Goal: Book appointment/travel/reservation

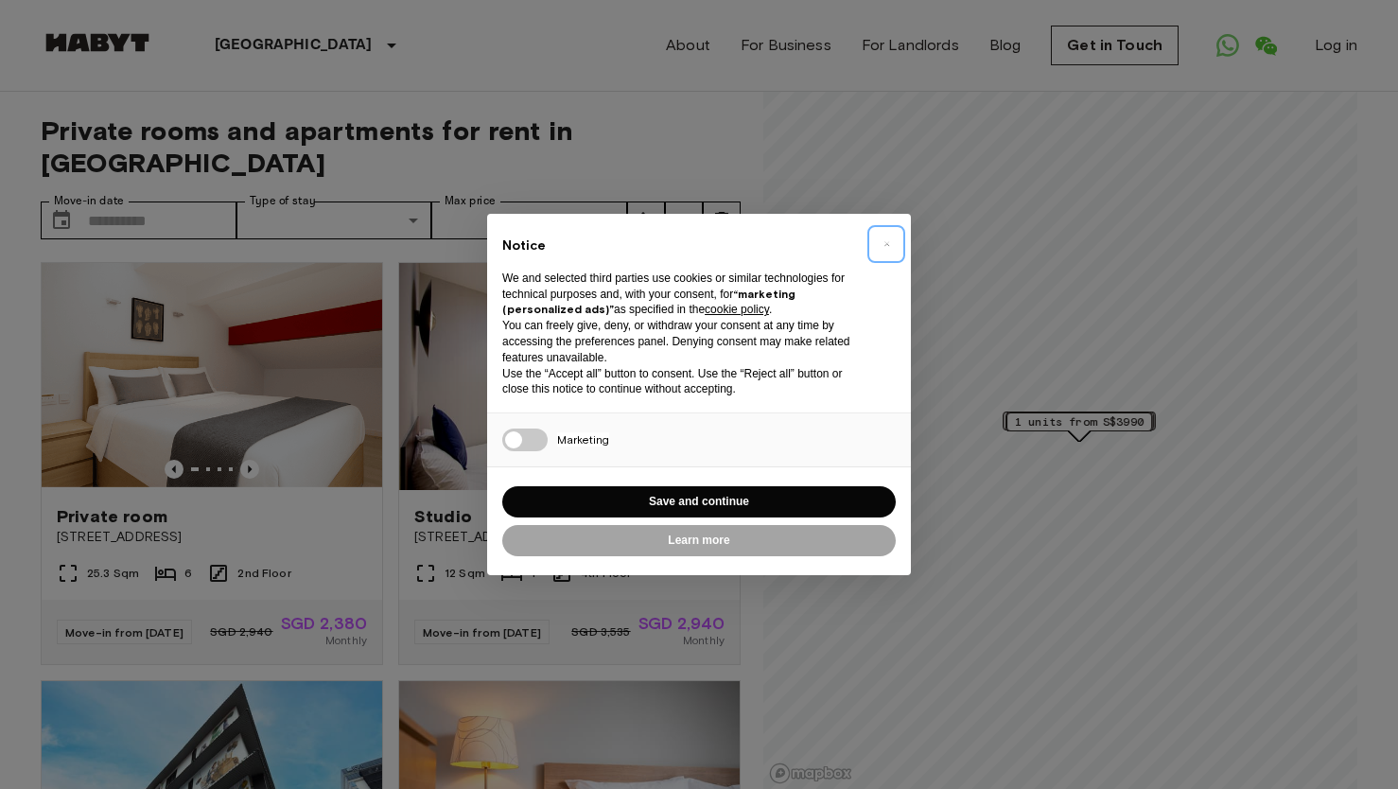
click at [895, 238] on button "×" at bounding box center [886, 244] width 30 height 30
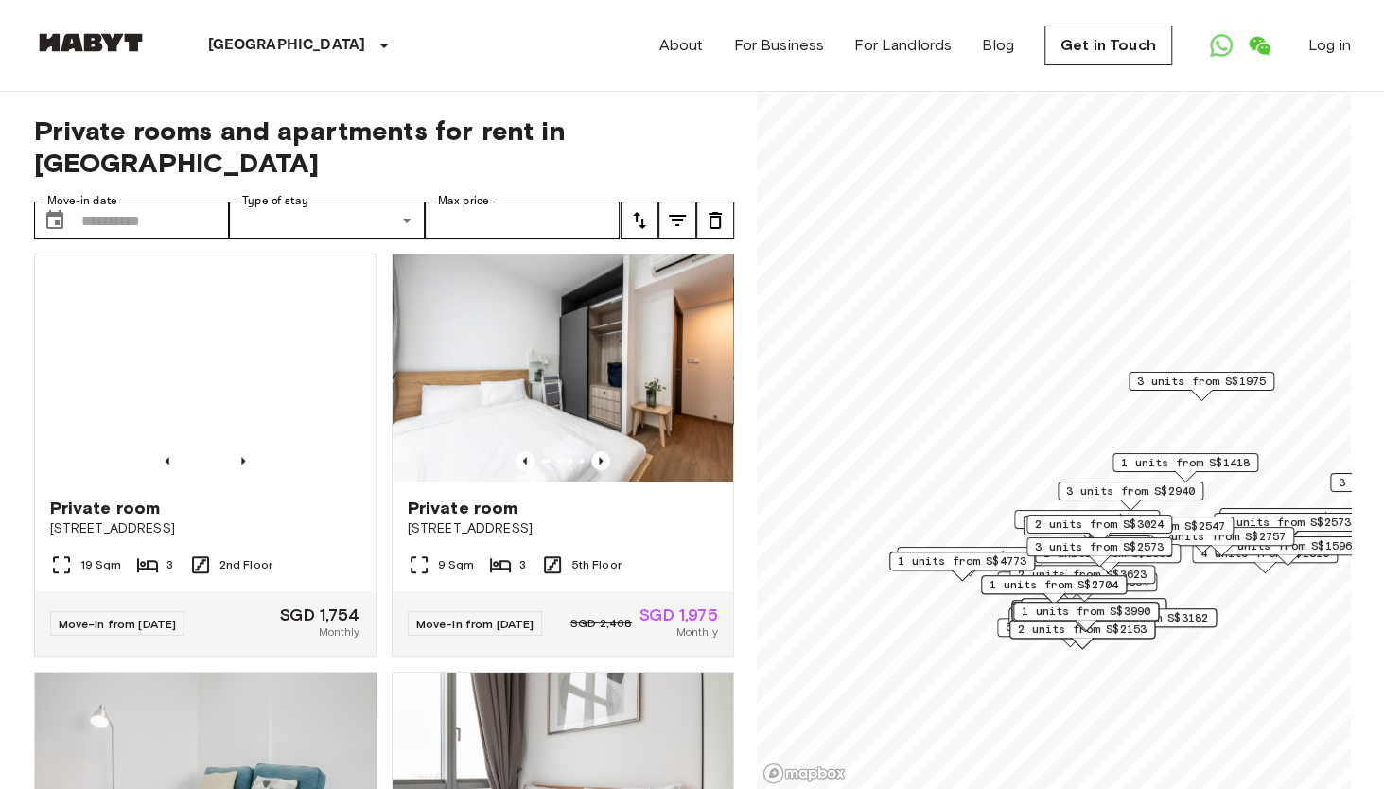
scroll to position [845, 0]
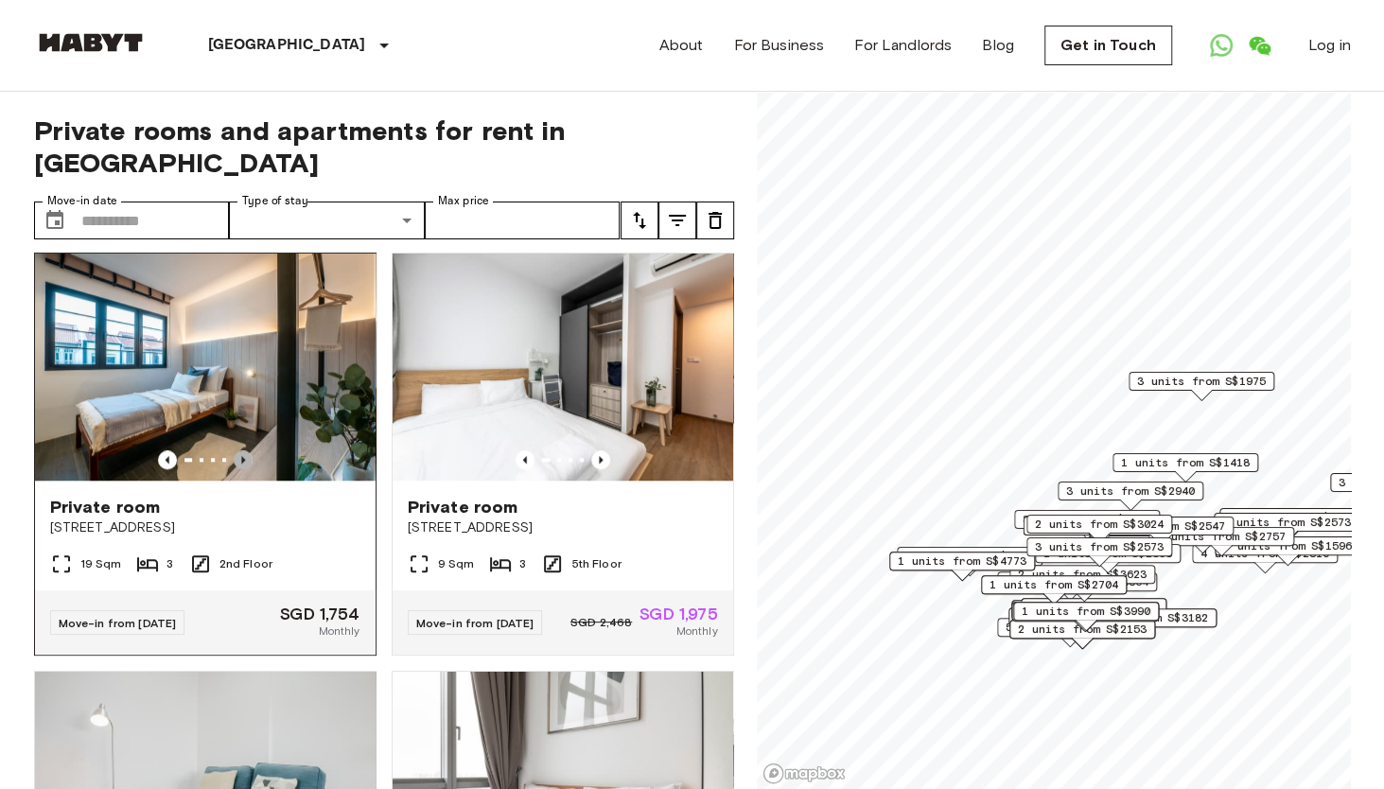
click at [242, 462] on icon "Previous image" at bounding box center [243, 459] width 19 height 19
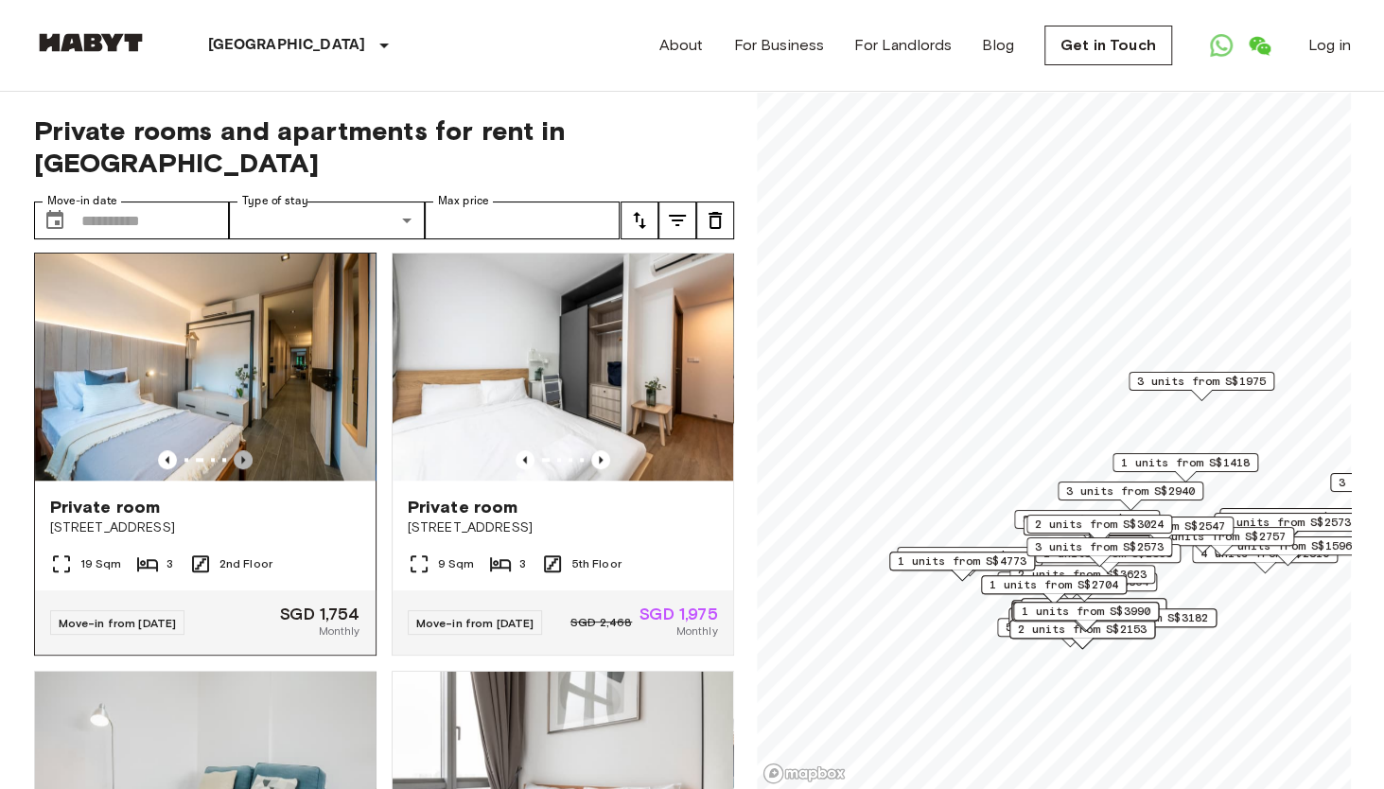
click at [242, 462] on icon "Previous image" at bounding box center [243, 459] width 19 height 19
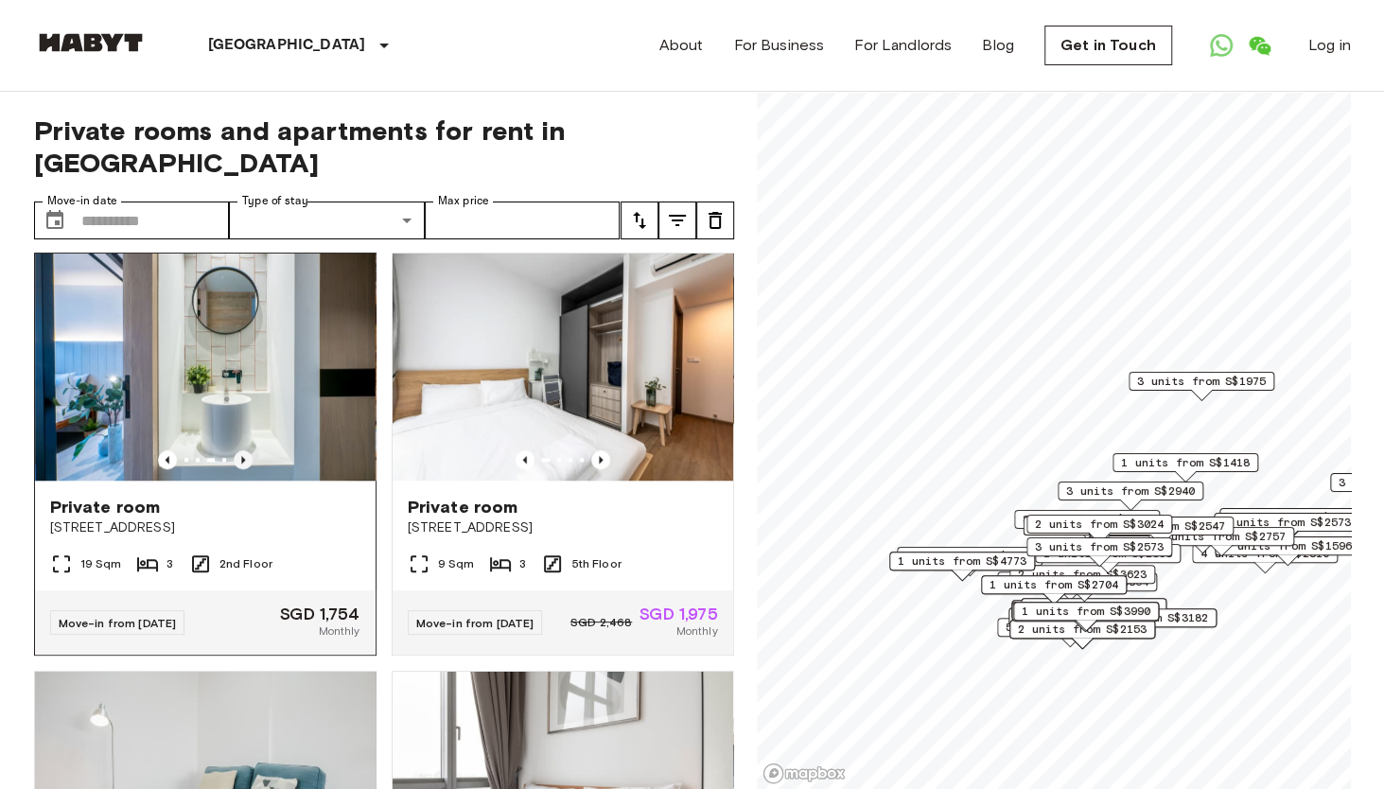
click at [242, 462] on icon "Previous image" at bounding box center [243, 459] width 19 height 19
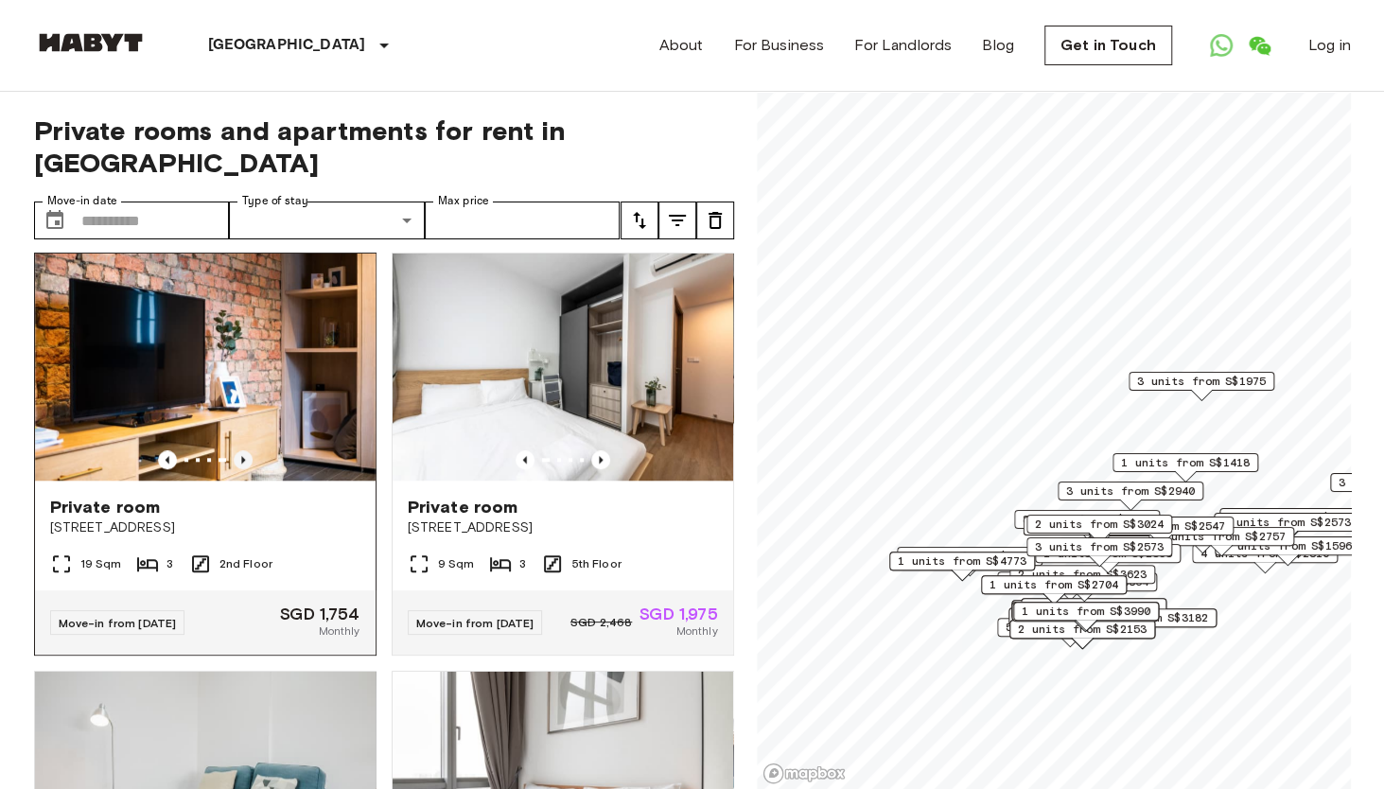
click at [242, 462] on icon "Previous image" at bounding box center [243, 459] width 19 height 19
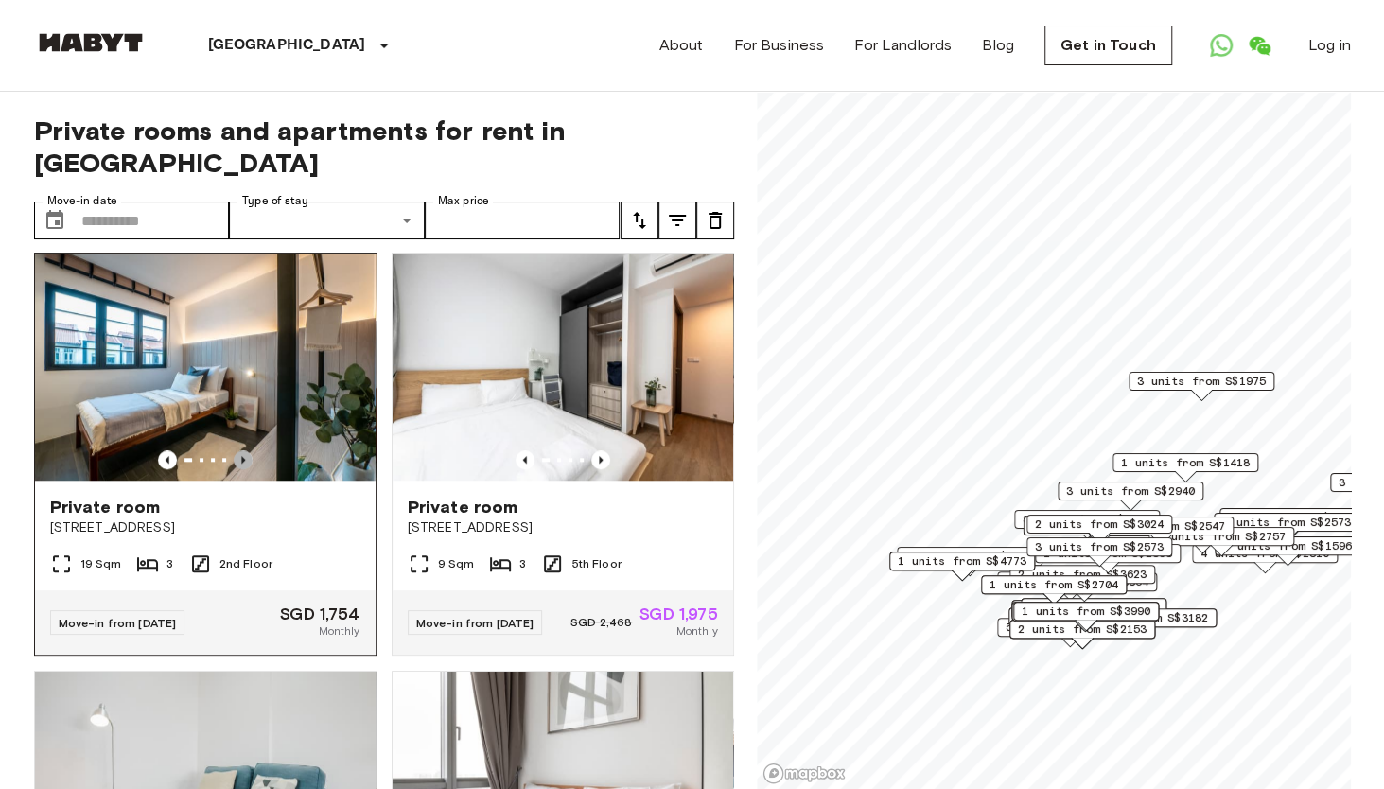
click at [242, 462] on icon "Previous image" at bounding box center [243, 459] width 19 height 19
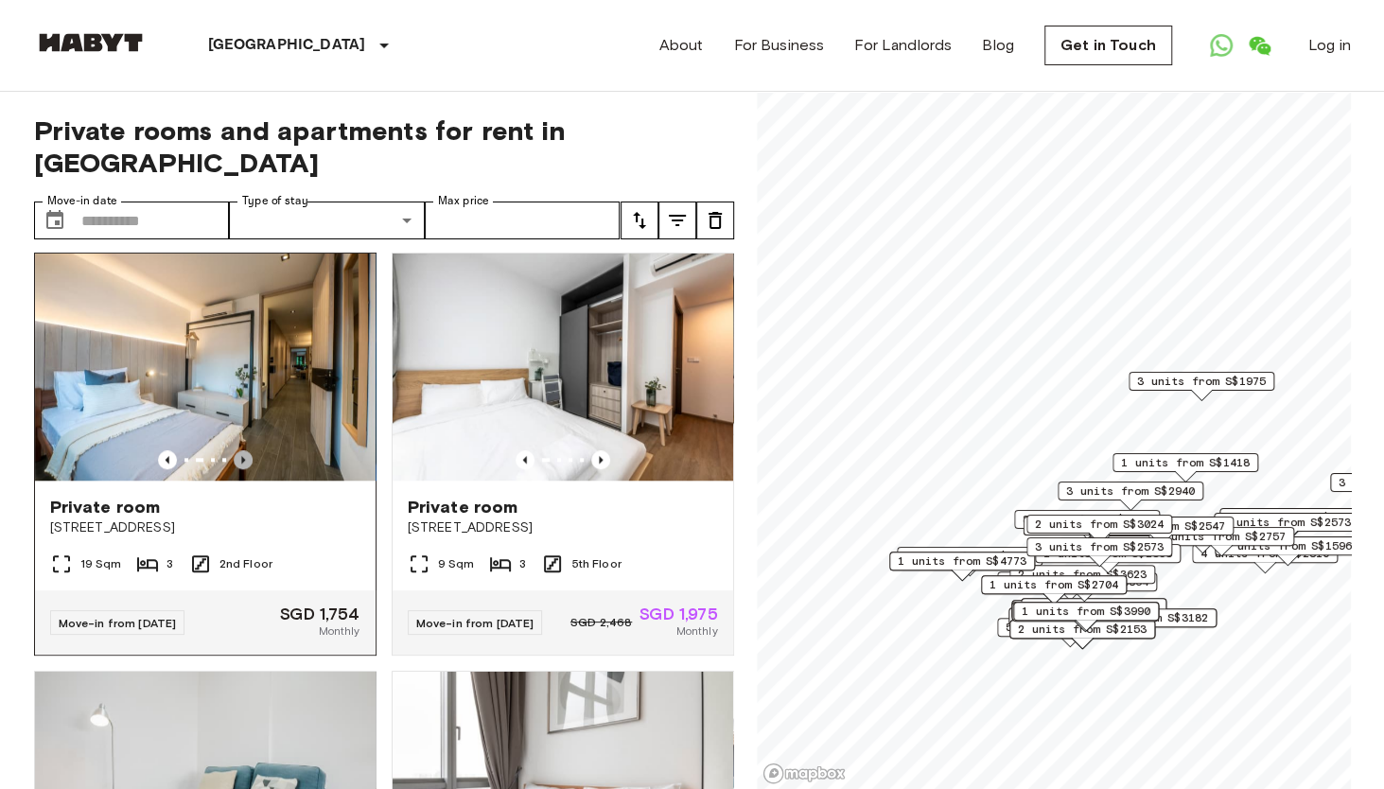
click at [242, 462] on icon "Previous image" at bounding box center [243, 459] width 19 height 19
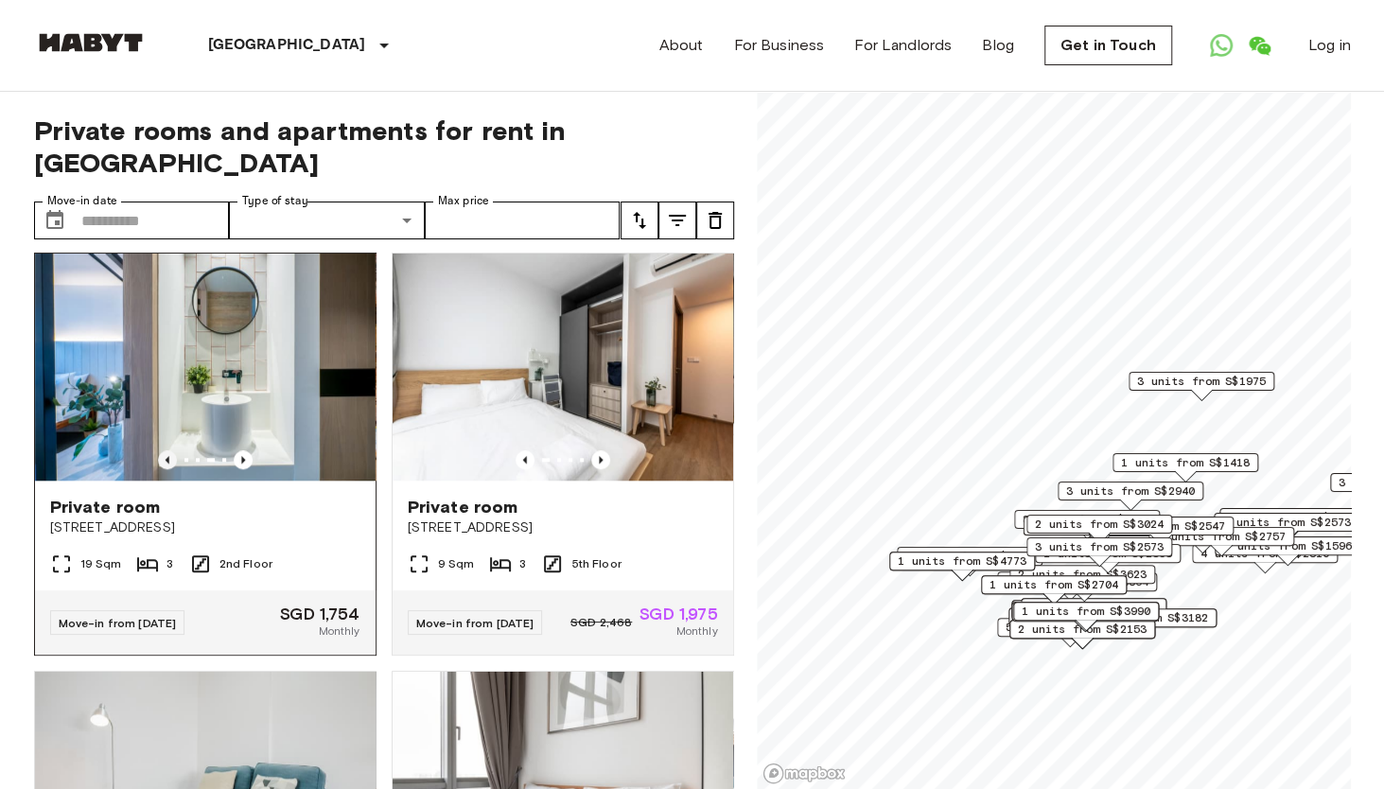
click at [158, 466] on icon "Previous image" at bounding box center [167, 459] width 19 height 19
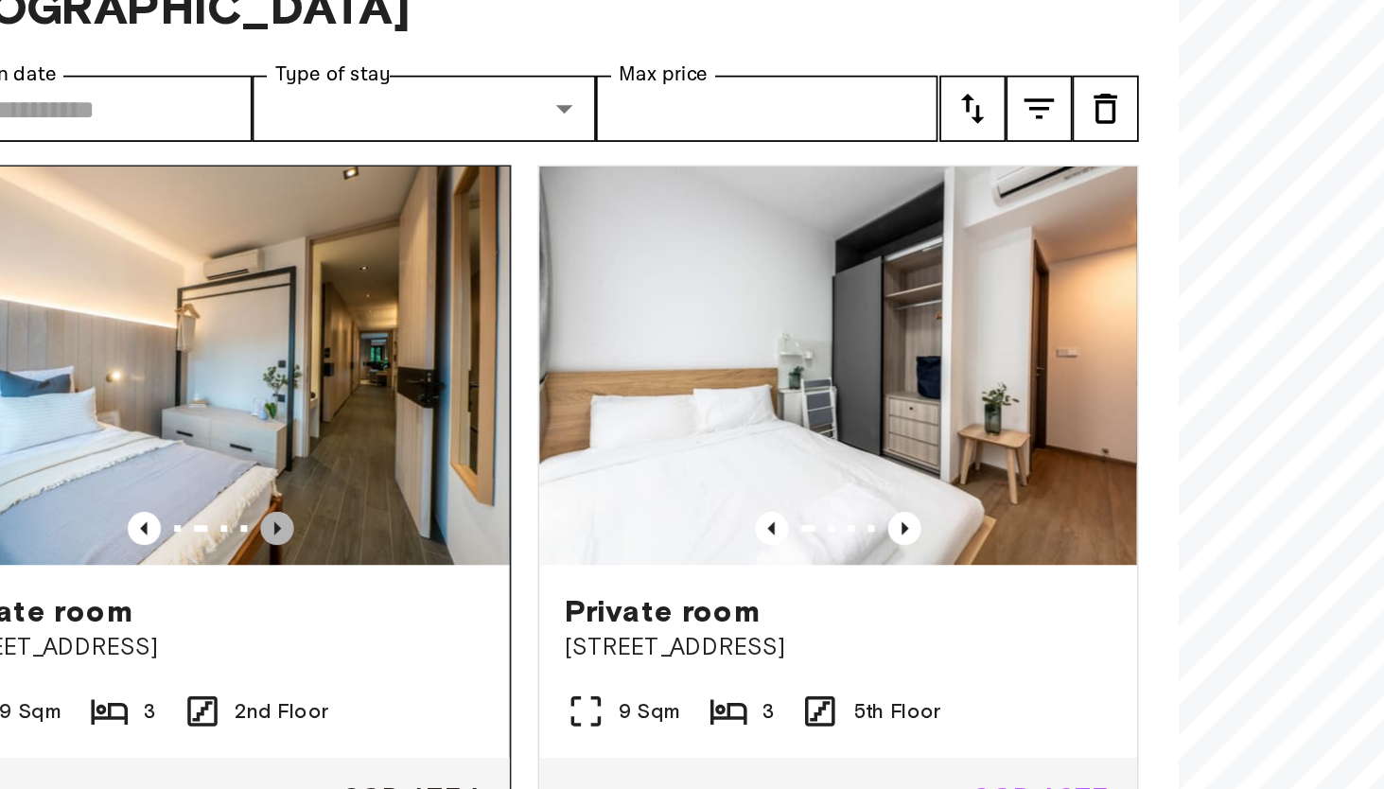
click at [241, 463] on icon "Previous image" at bounding box center [243, 460] width 4 height 8
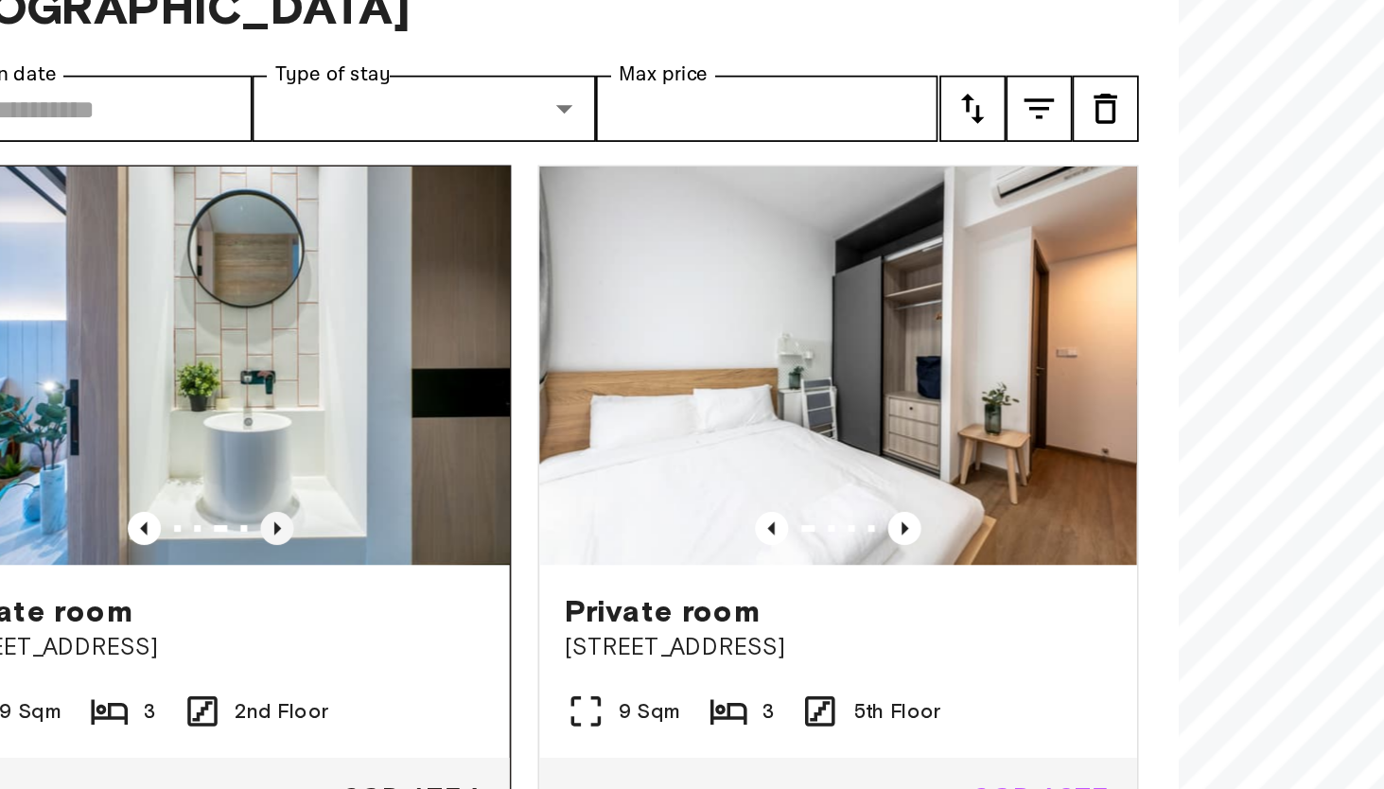
click at [241, 463] on icon "Previous image" at bounding box center [243, 460] width 4 height 8
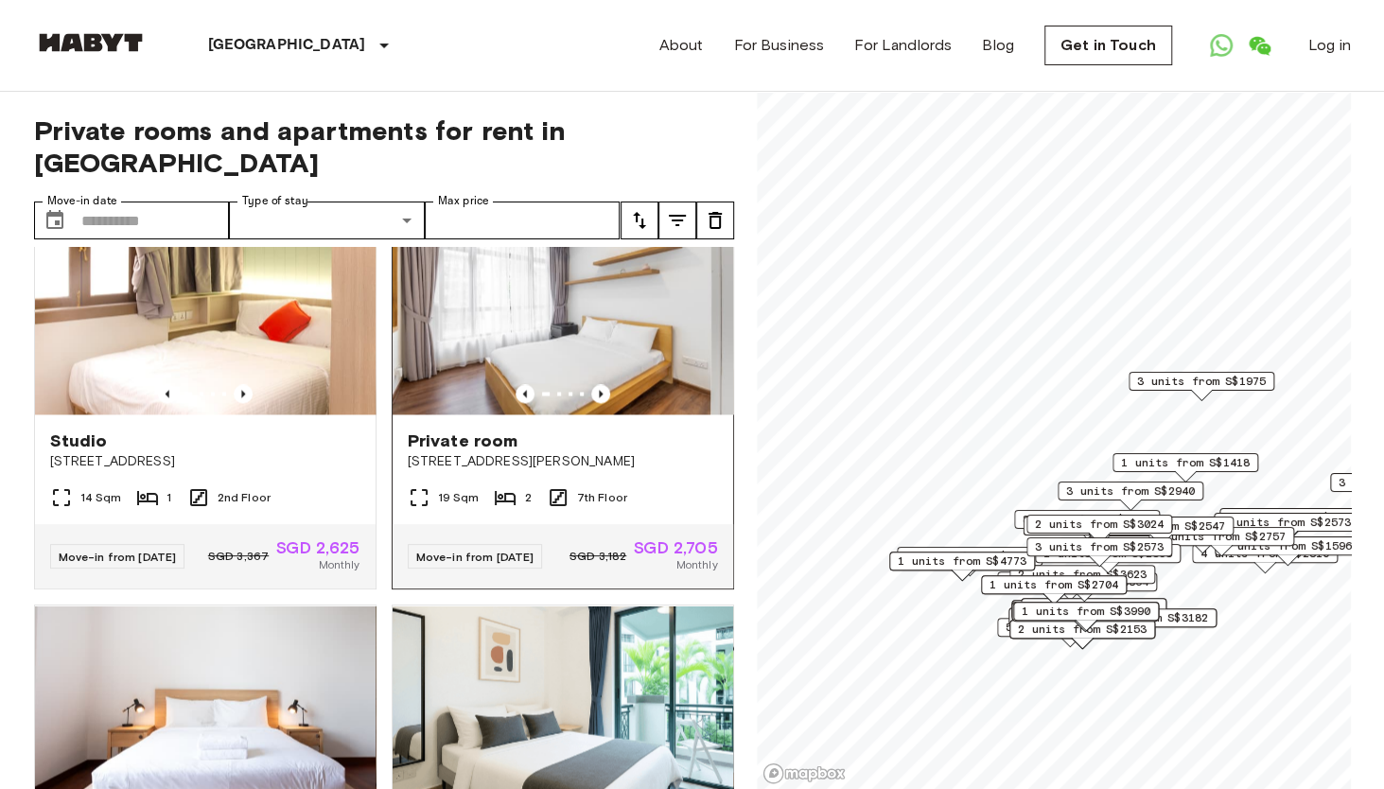
scroll to position [1733, 0]
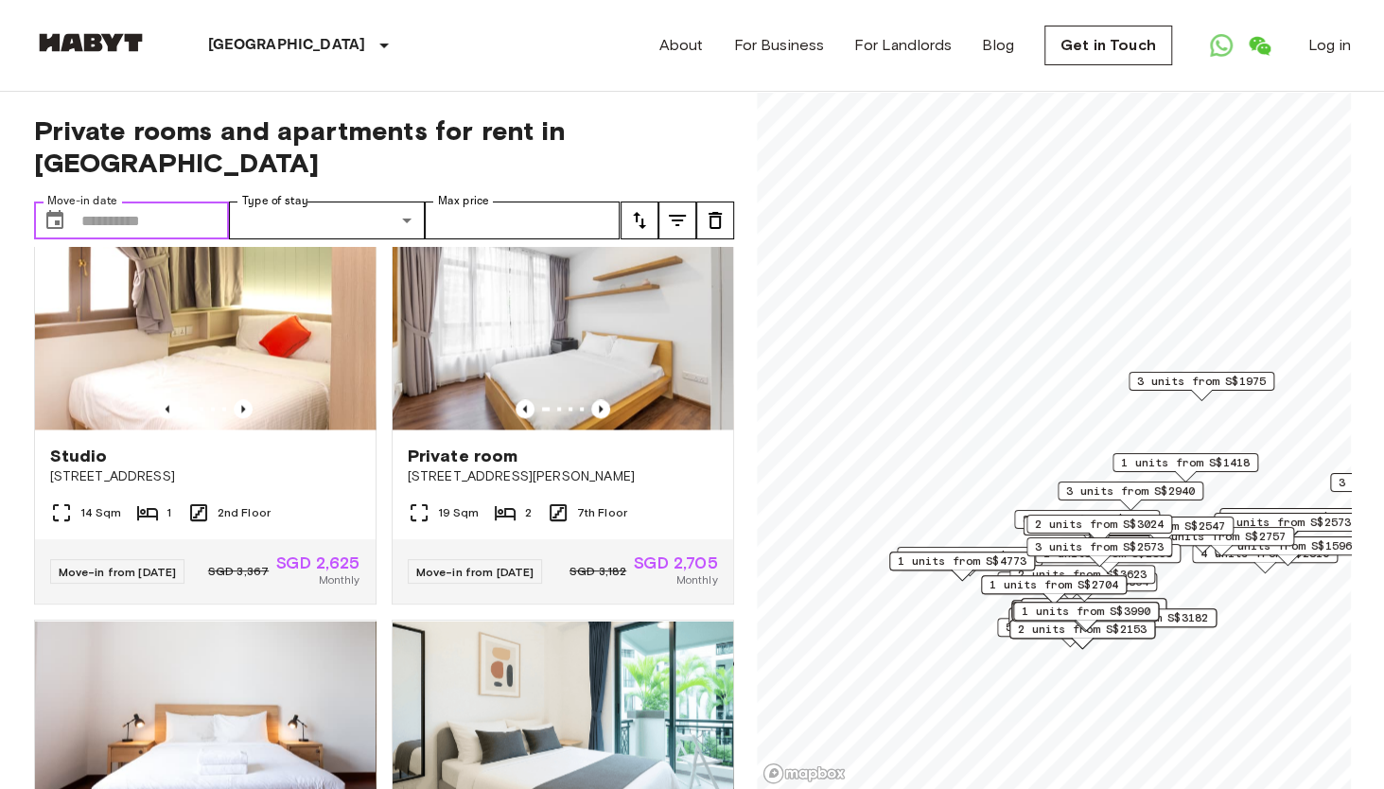
click at [121, 201] on input "Move-in date" at bounding box center [155, 220] width 148 height 38
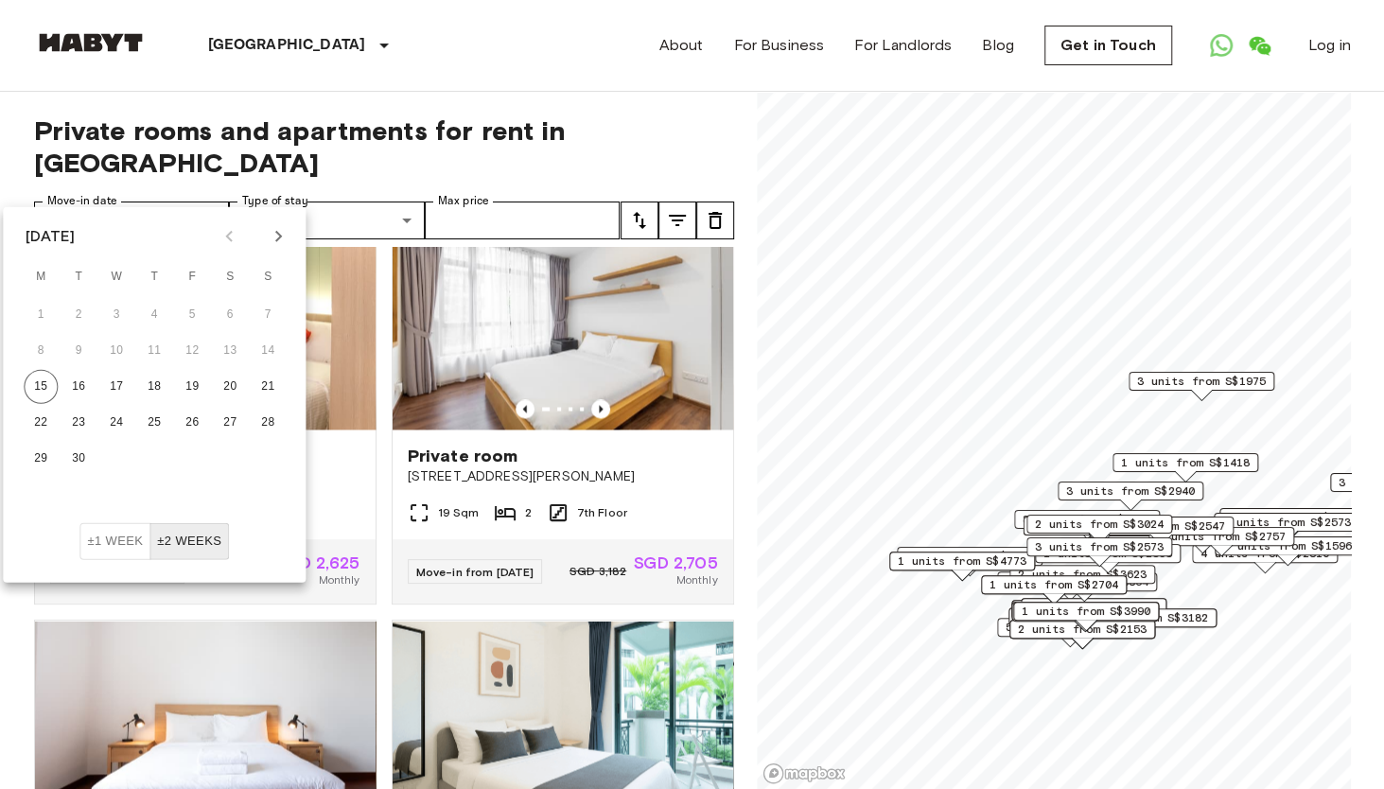
click at [277, 232] on icon "Next month" at bounding box center [278, 236] width 7 height 11
click at [267, 387] on button "19" at bounding box center [268, 387] width 34 height 34
type input "**********"
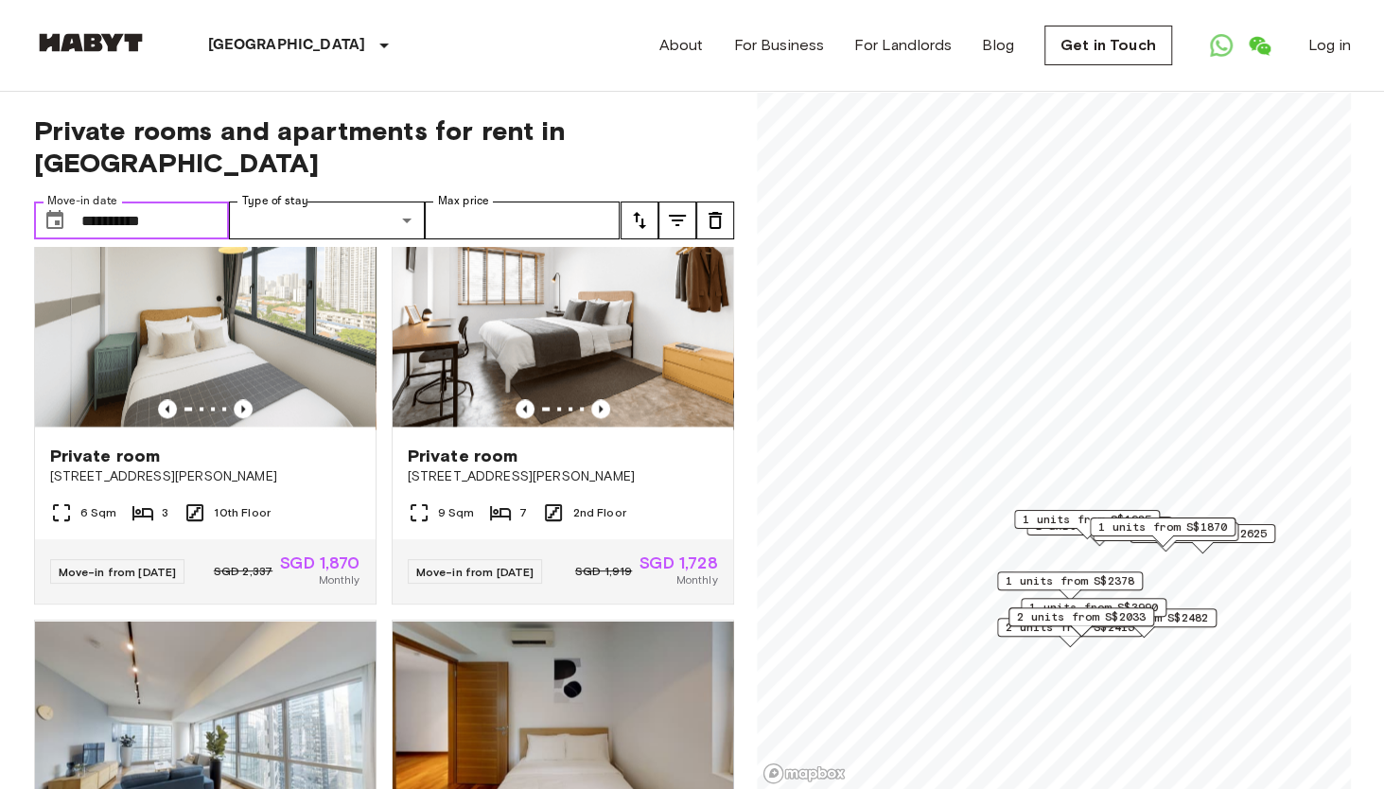
scroll to position [412, 0]
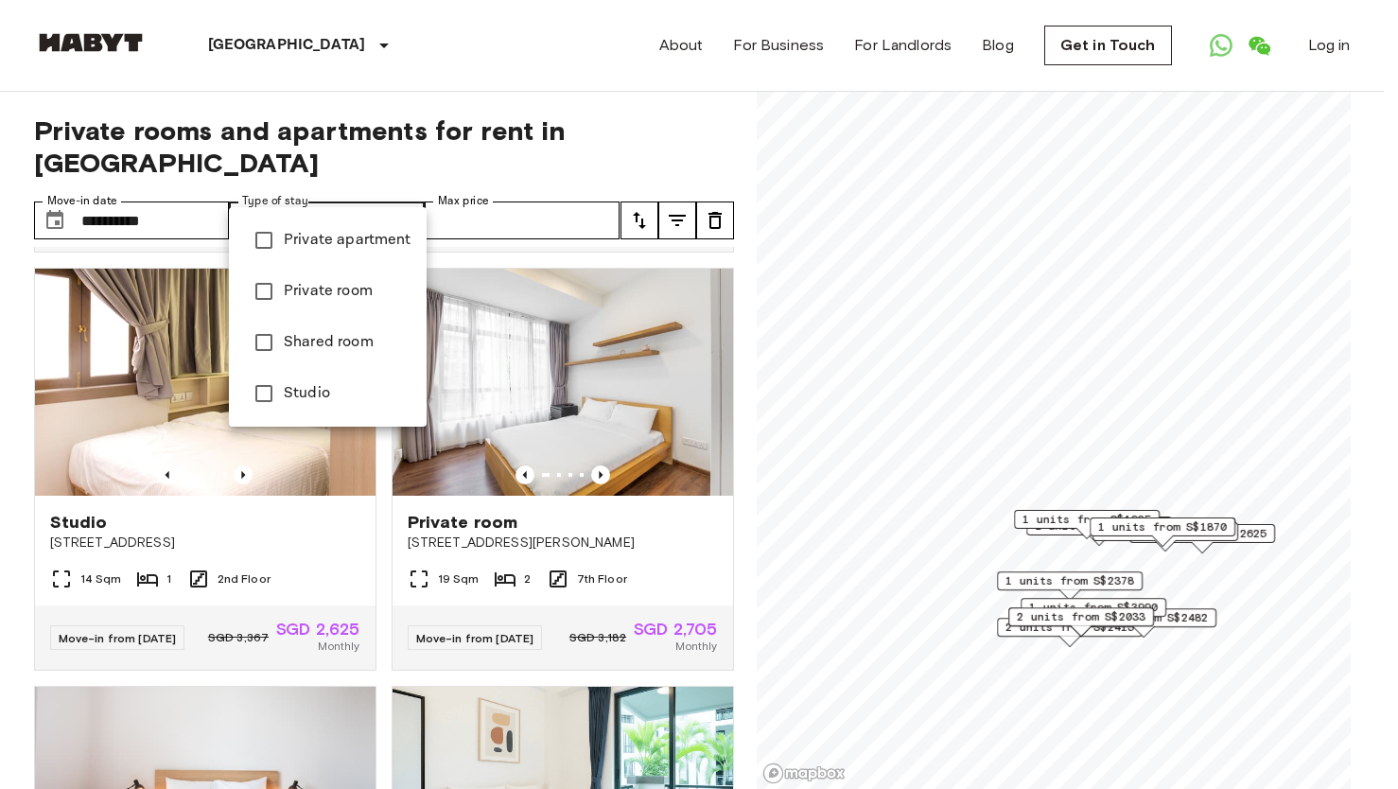
click at [287, 183] on div at bounding box center [699, 394] width 1398 height 789
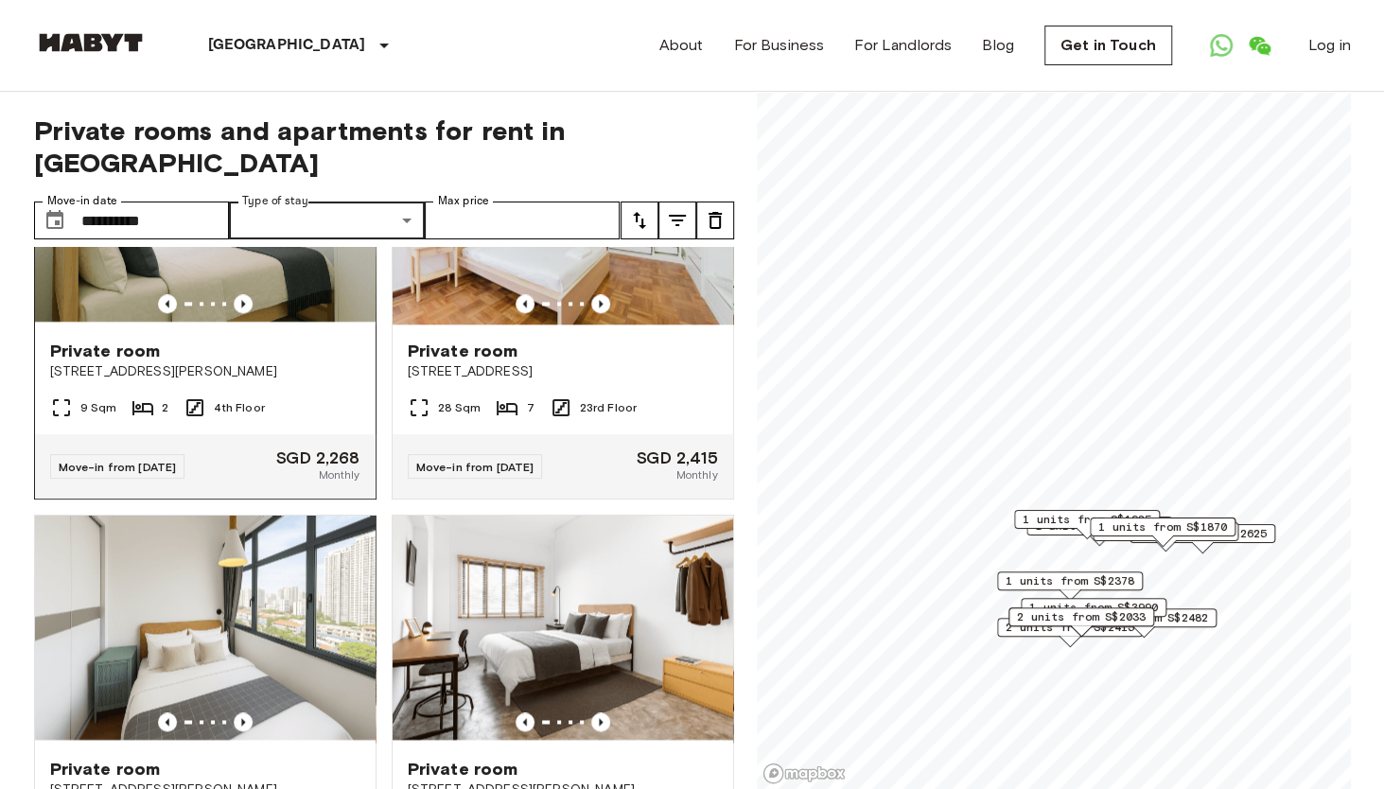
scroll to position [1671, 0]
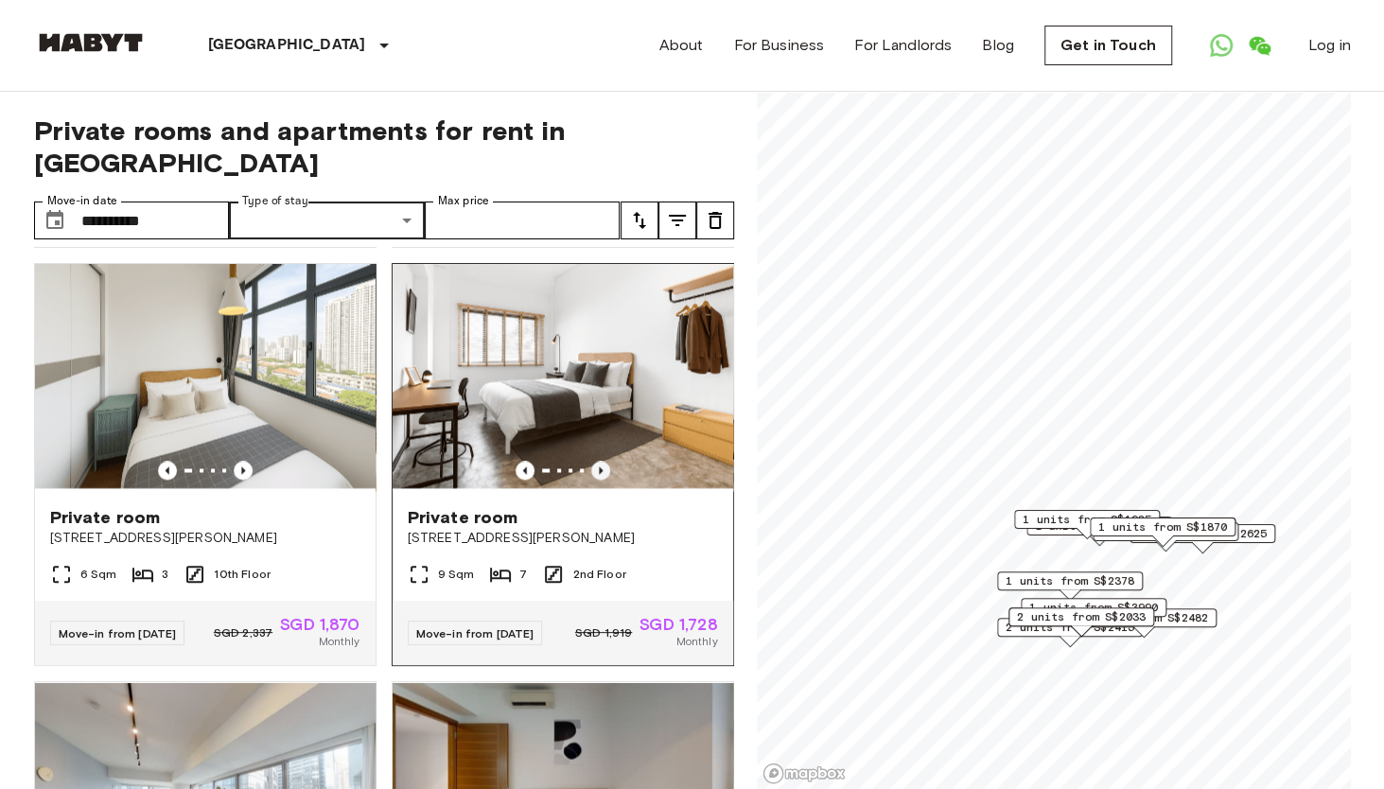
click at [591, 479] on icon "Previous image" at bounding box center [600, 470] width 19 height 19
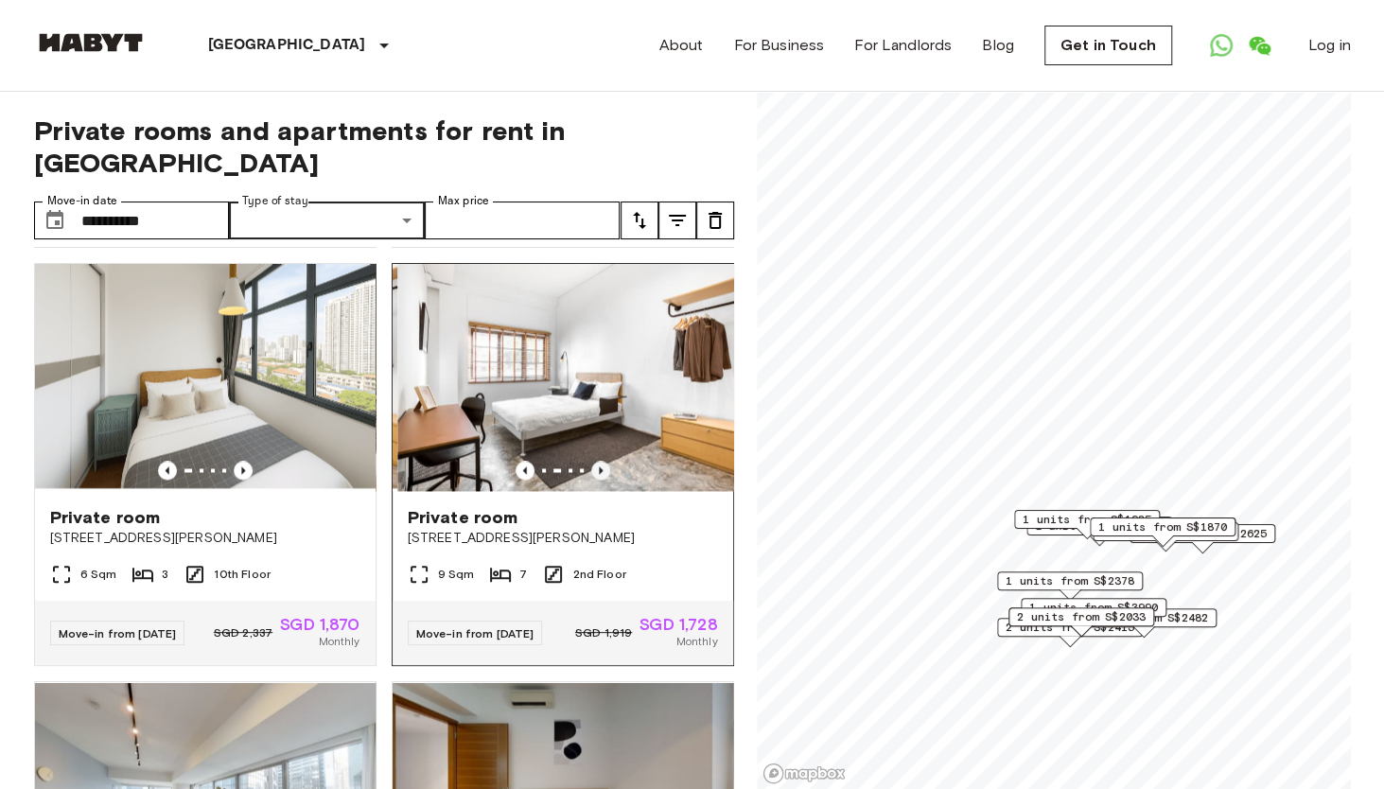
click at [591, 479] on icon "Previous image" at bounding box center [600, 470] width 19 height 19
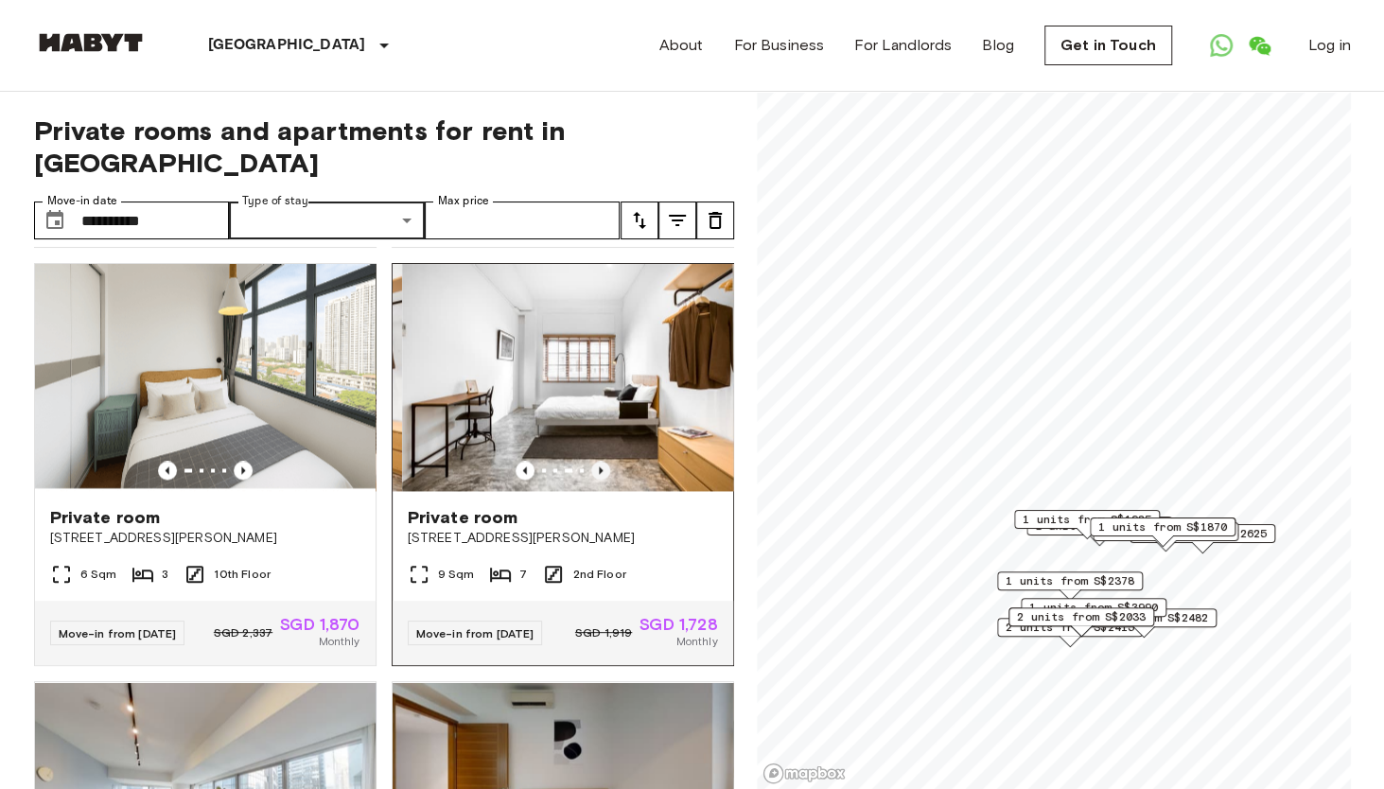
click at [591, 479] on icon "Previous image" at bounding box center [600, 470] width 19 height 19
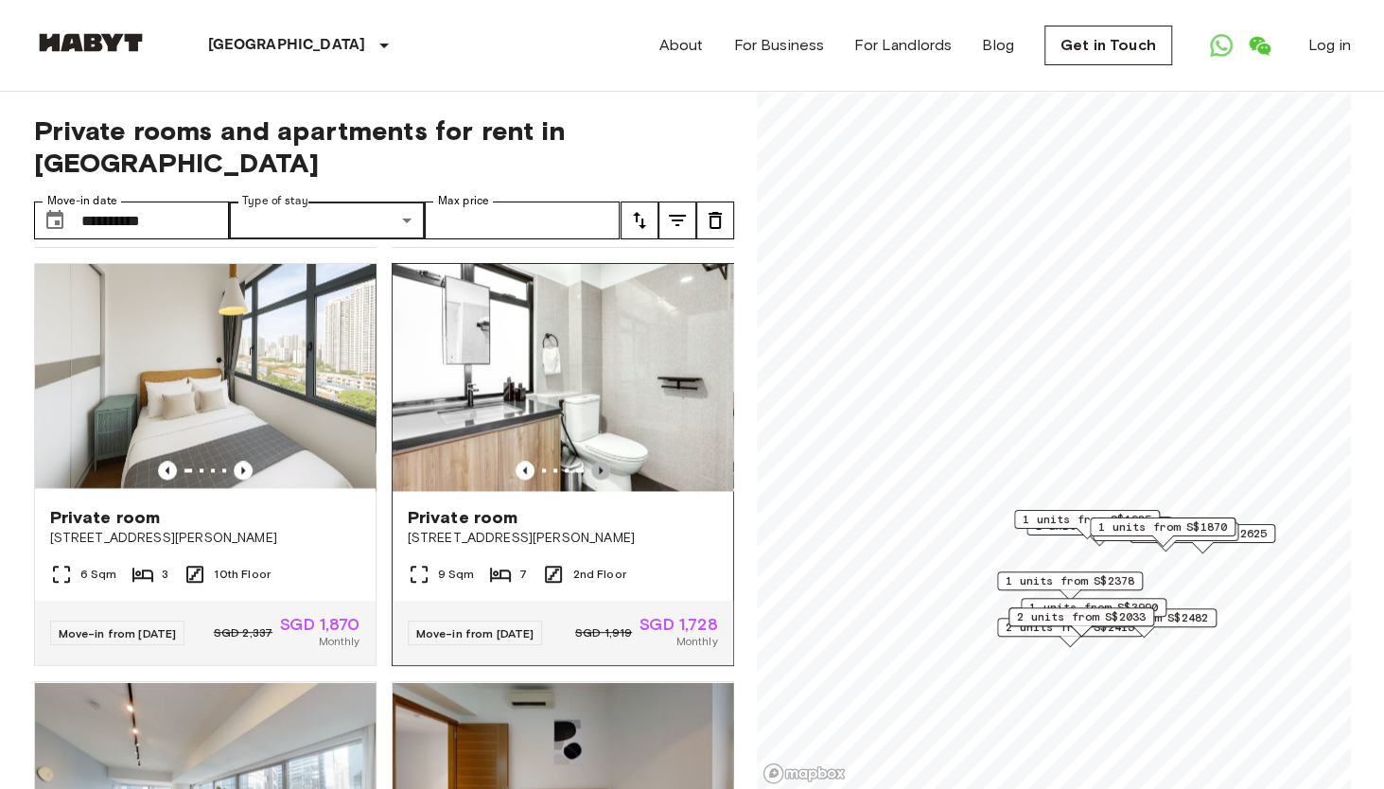
click at [596, 479] on icon "Previous image" at bounding box center [600, 470] width 19 height 19
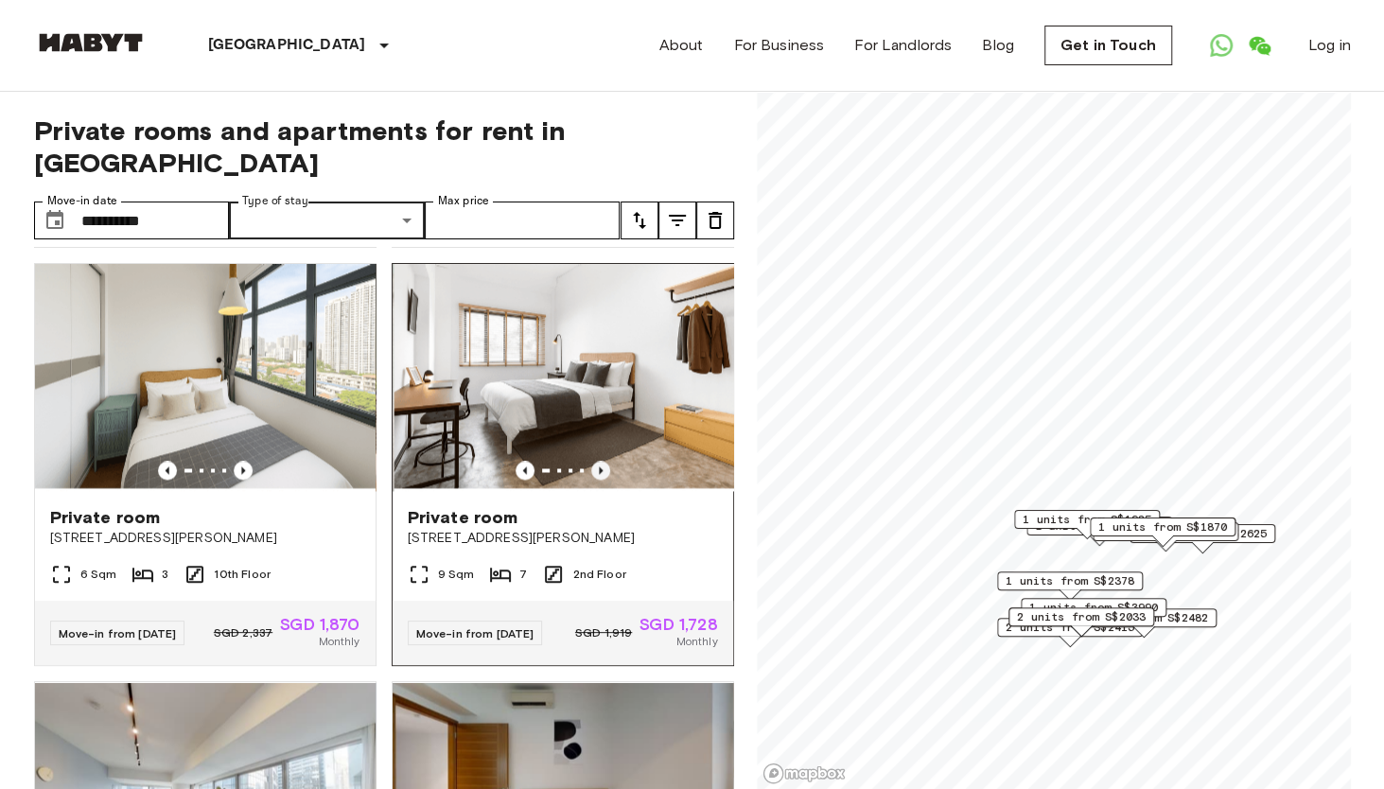
click at [596, 479] on icon "Previous image" at bounding box center [600, 470] width 19 height 19
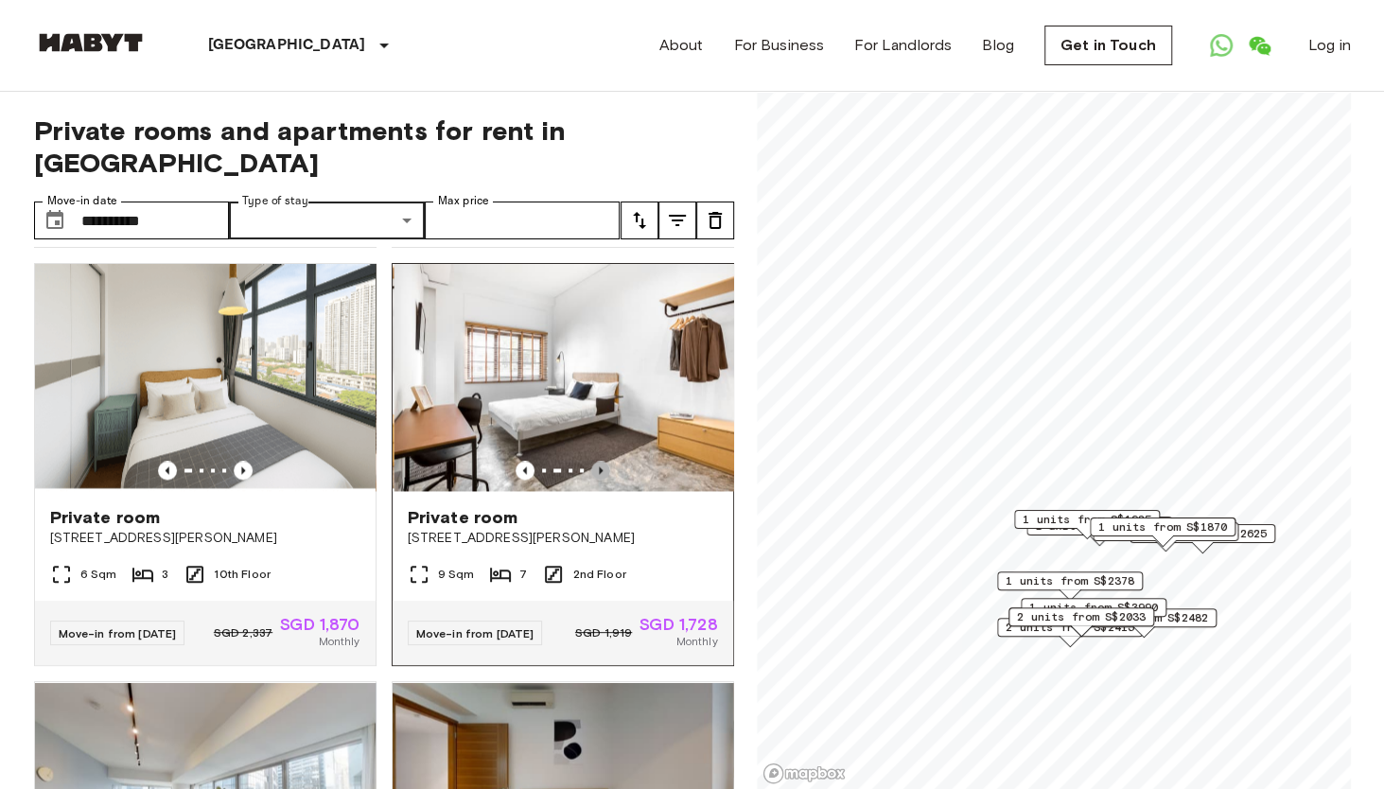
click at [596, 479] on icon "Previous image" at bounding box center [600, 470] width 19 height 19
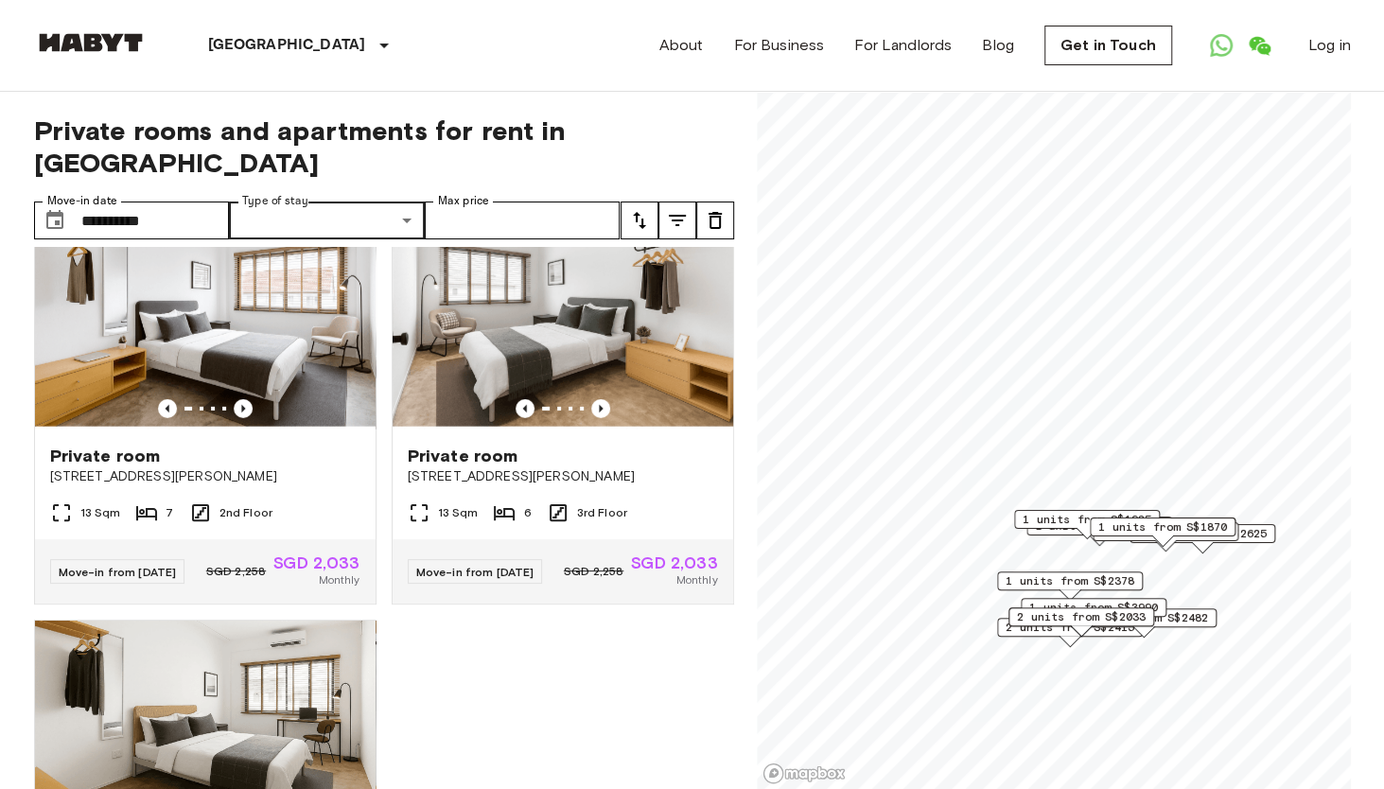
scroll to position [3865, 0]
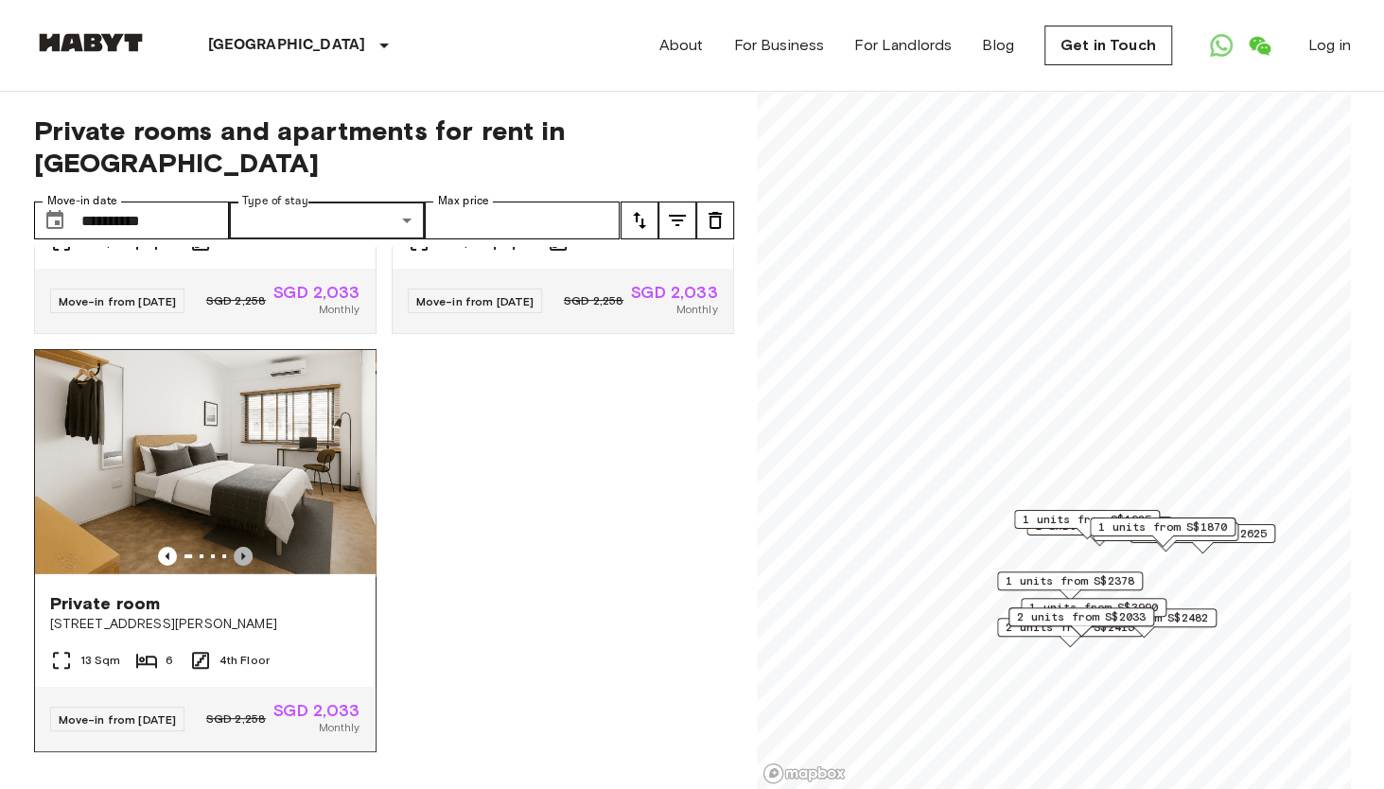
click at [239, 547] on icon "Previous image" at bounding box center [243, 556] width 19 height 19
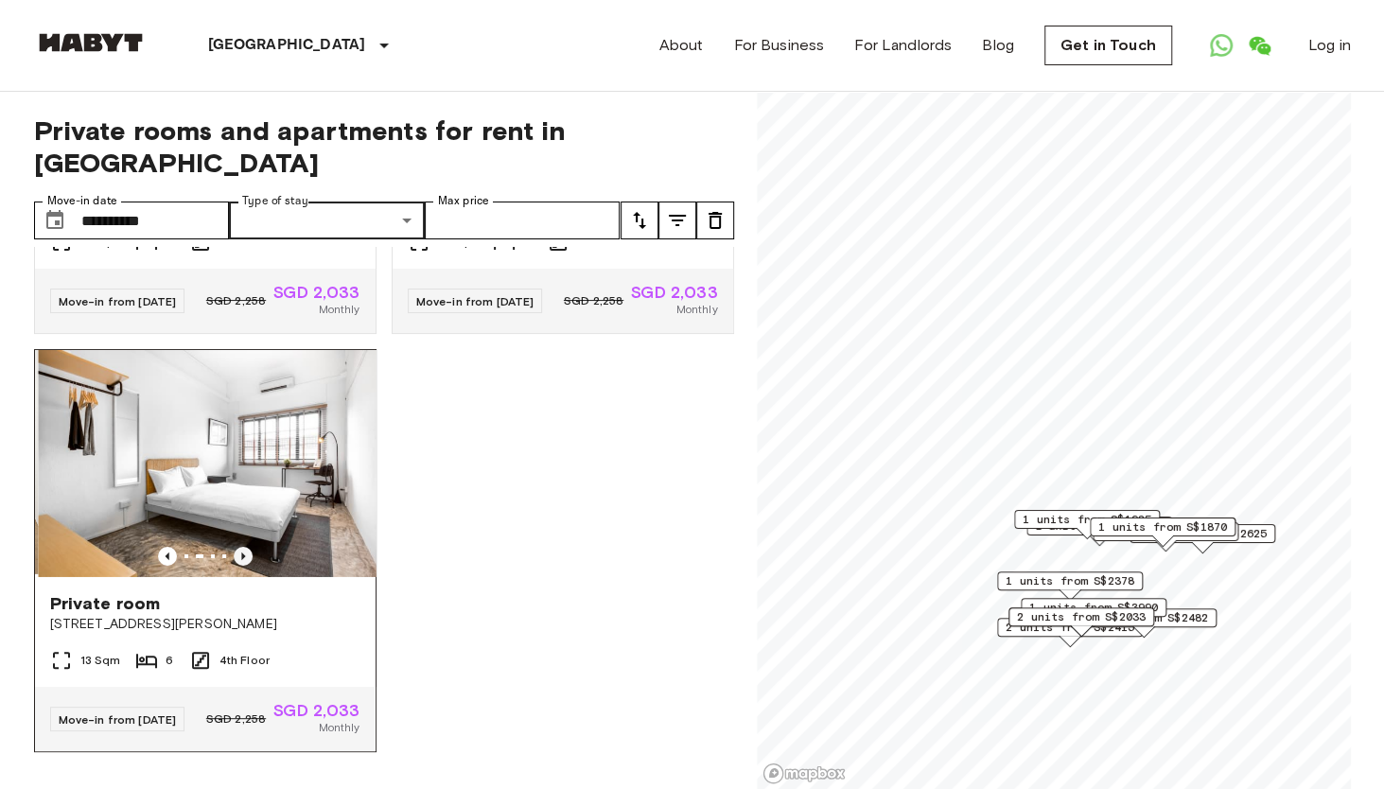
click at [239, 547] on icon "Previous image" at bounding box center [243, 556] width 19 height 19
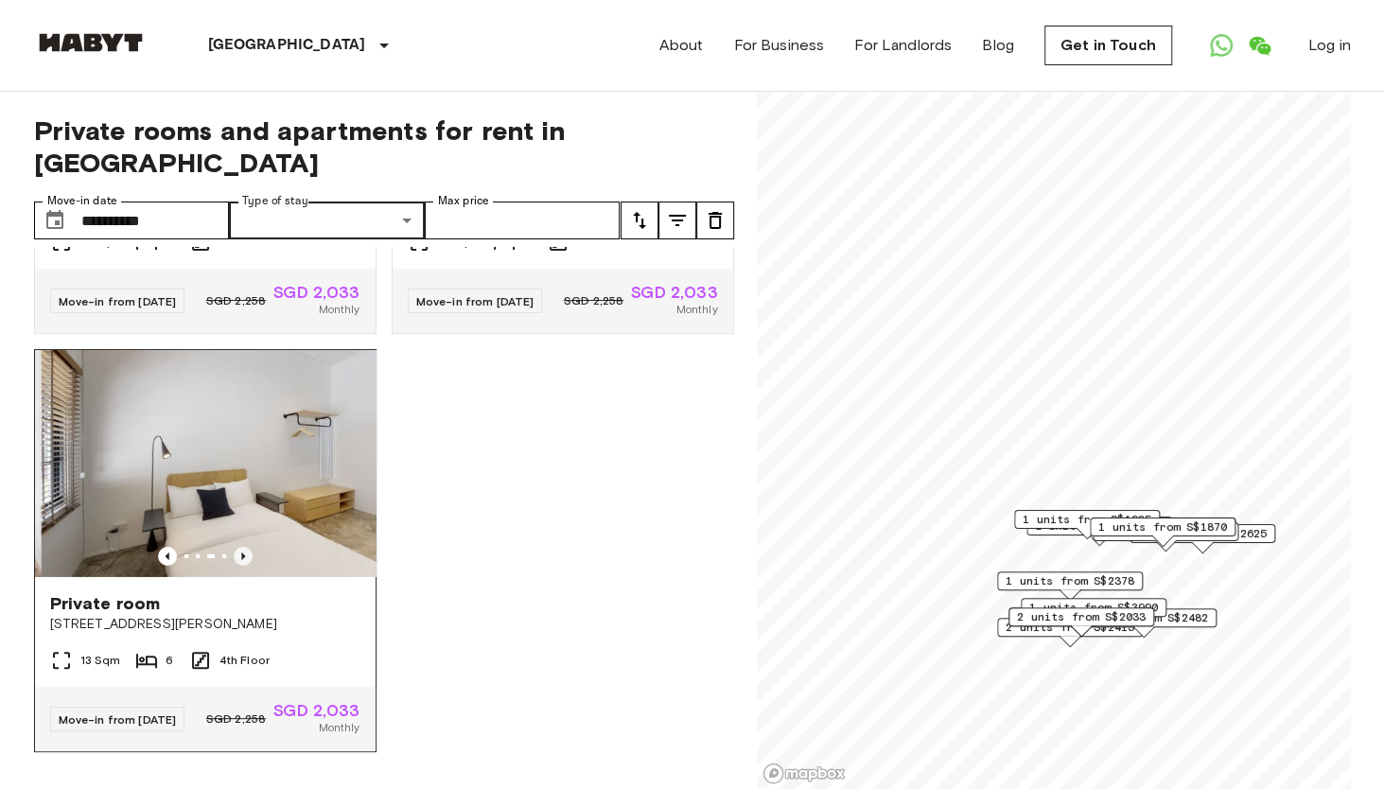
click at [239, 547] on icon "Previous image" at bounding box center [243, 556] width 19 height 19
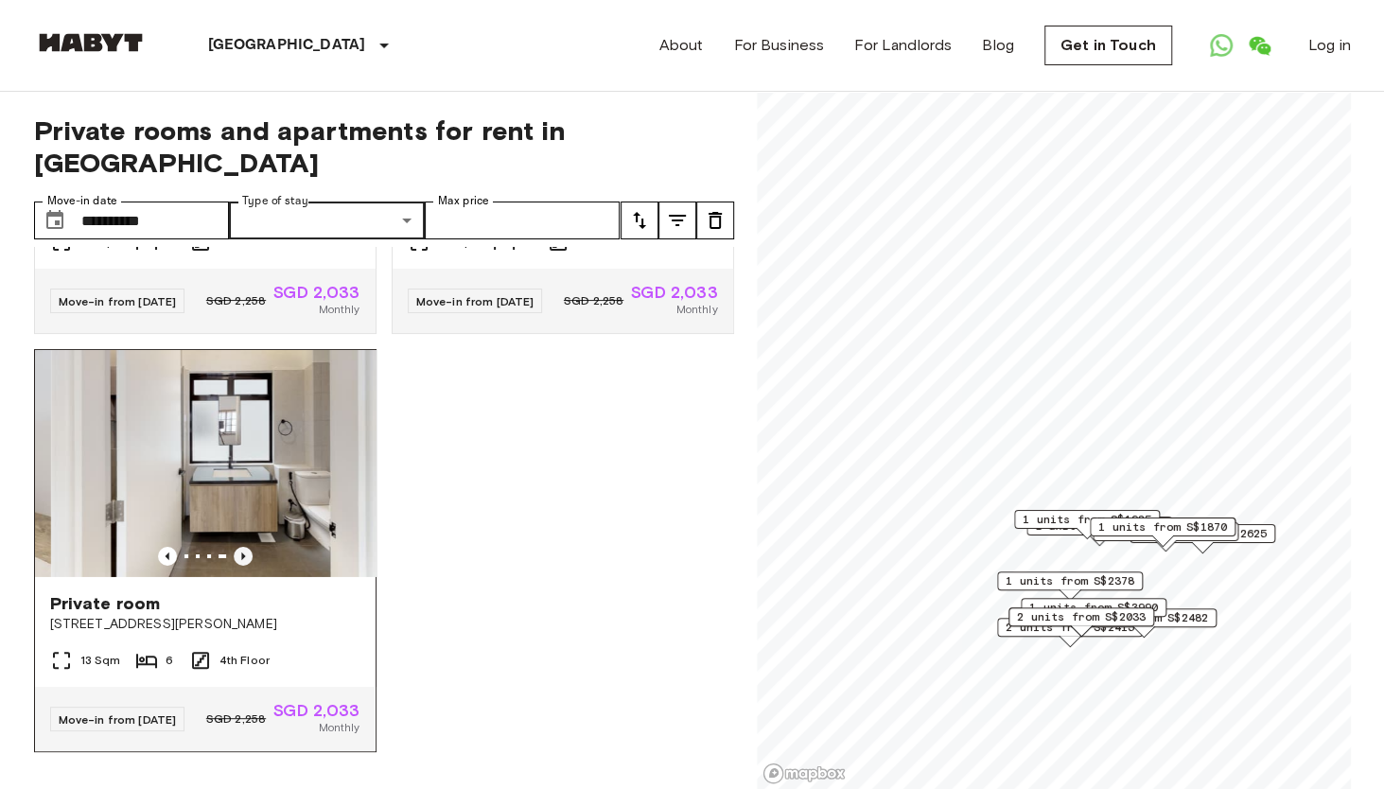
click at [239, 547] on icon "Previous image" at bounding box center [243, 556] width 19 height 19
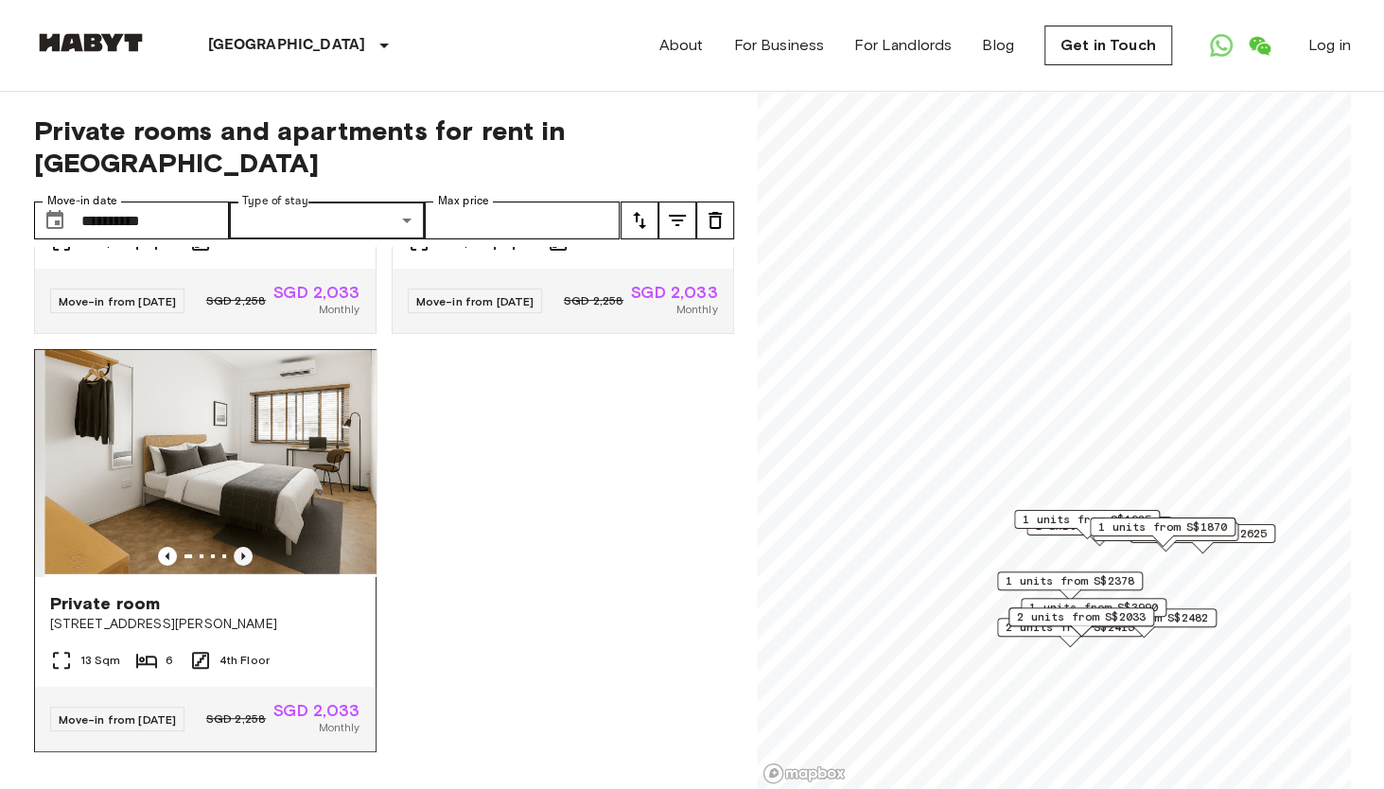
click at [239, 547] on icon "Previous image" at bounding box center [243, 556] width 19 height 19
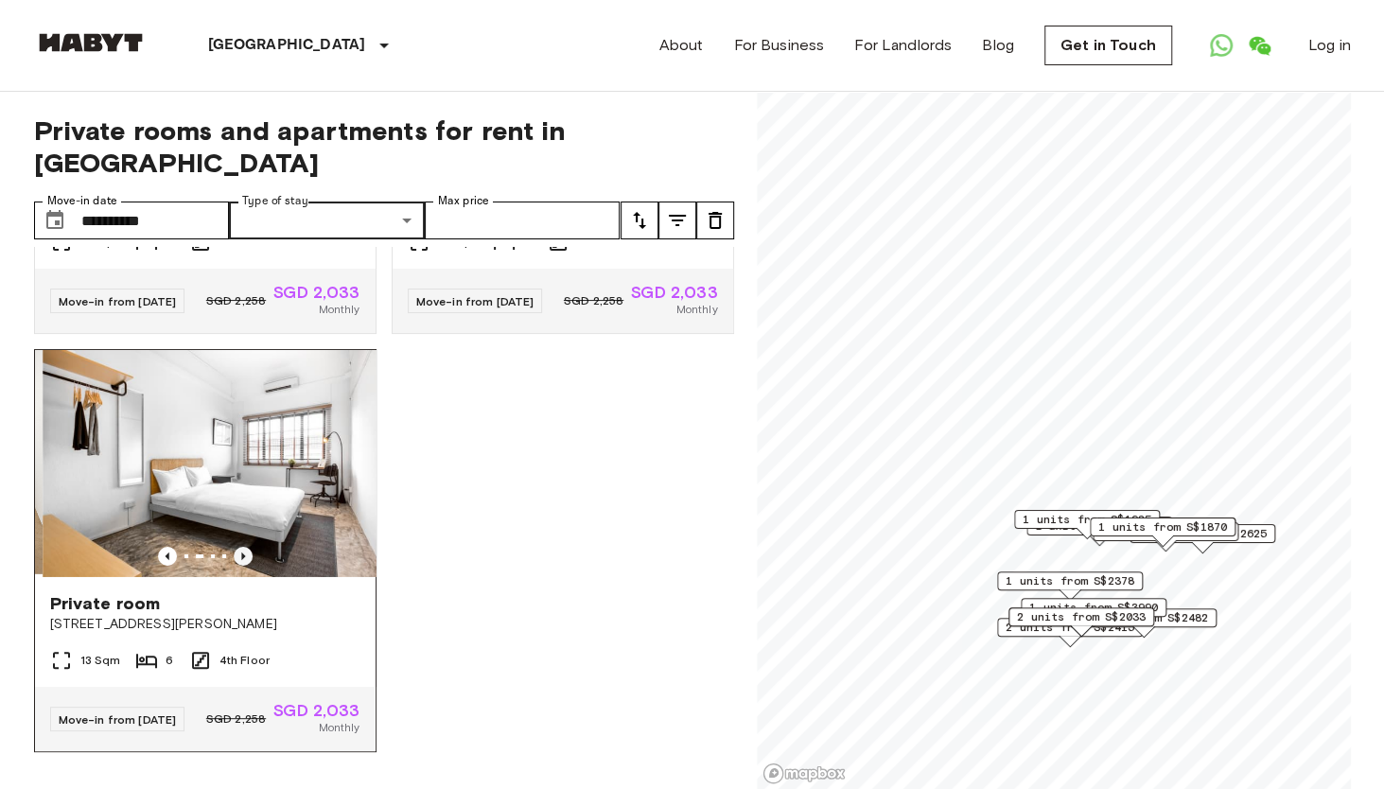
click at [239, 547] on icon "Previous image" at bounding box center [243, 556] width 19 height 19
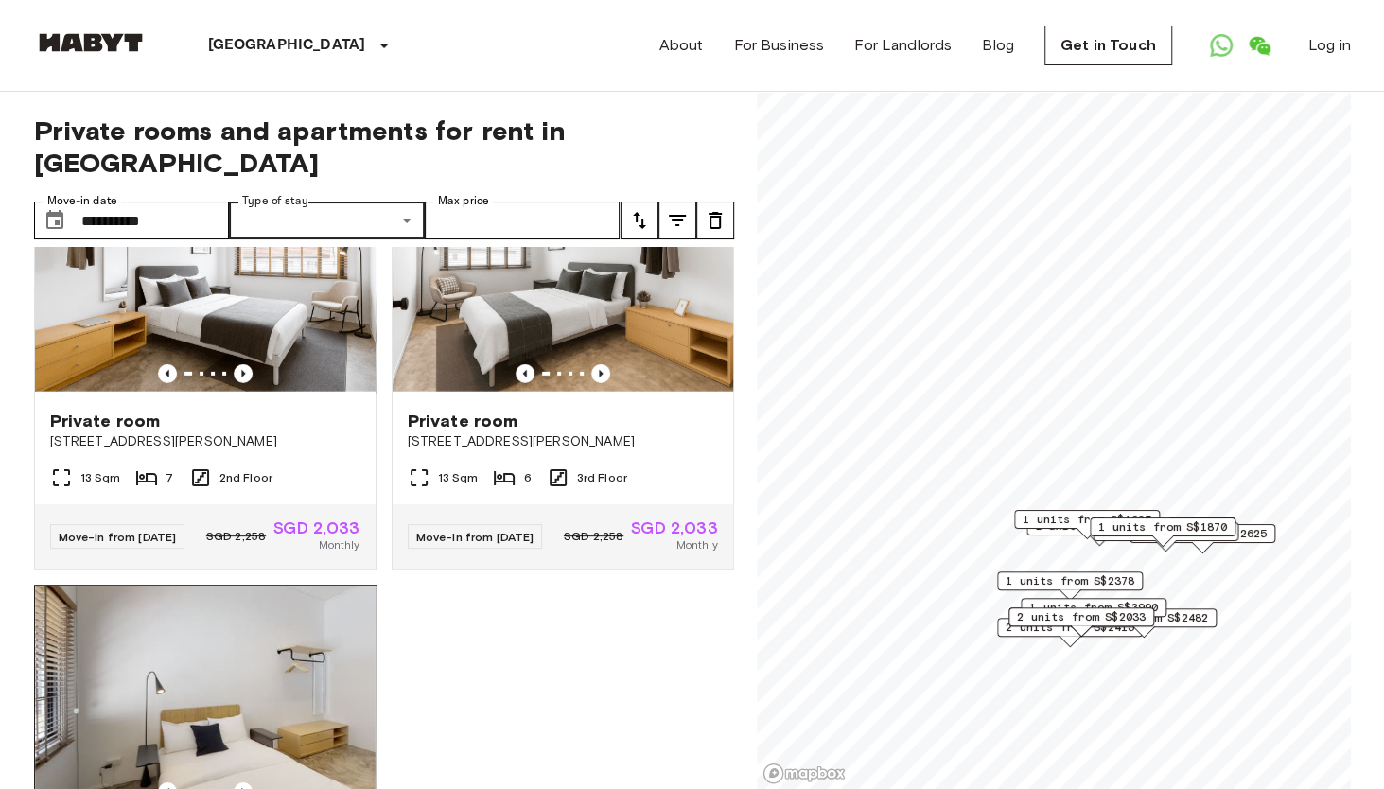
scroll to position [3439, 0]
